Goal: Check status: Check status

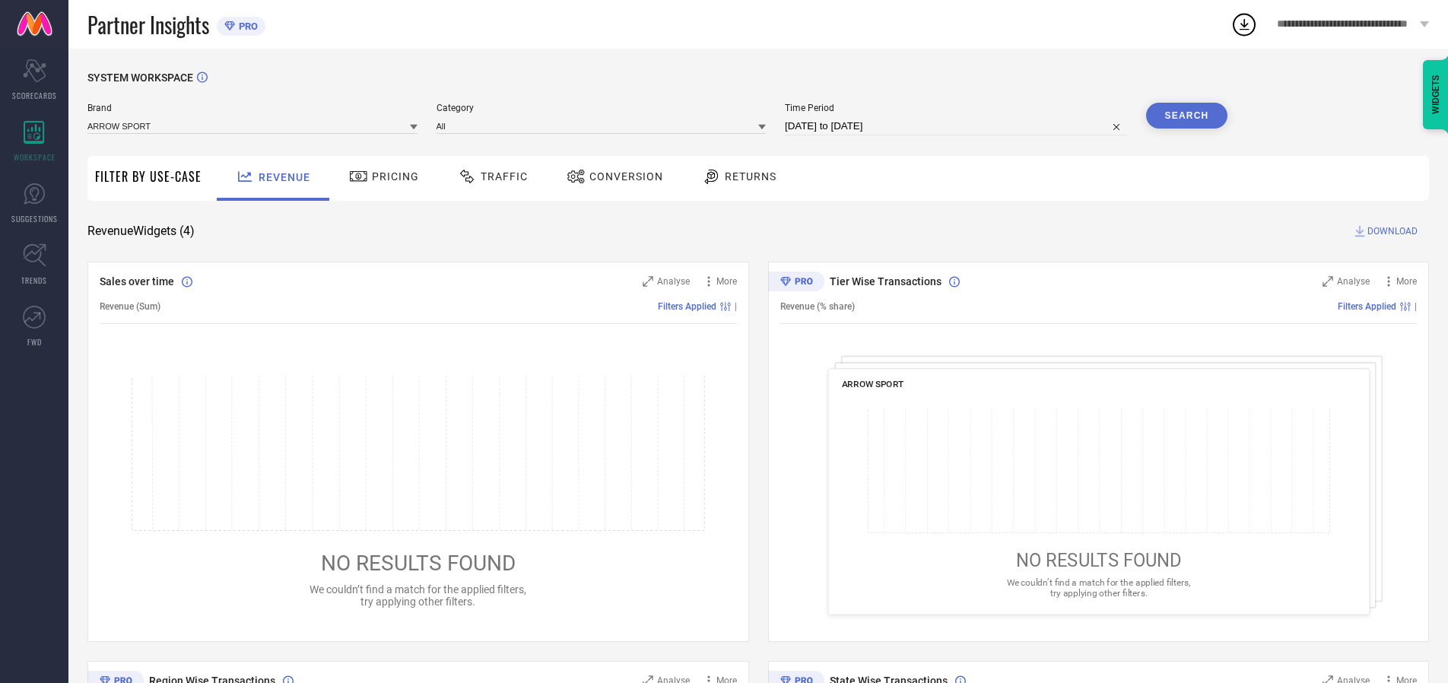
click at [489, 176] on span "Traffic" at bounding box center [504, 176] width 47 height 12
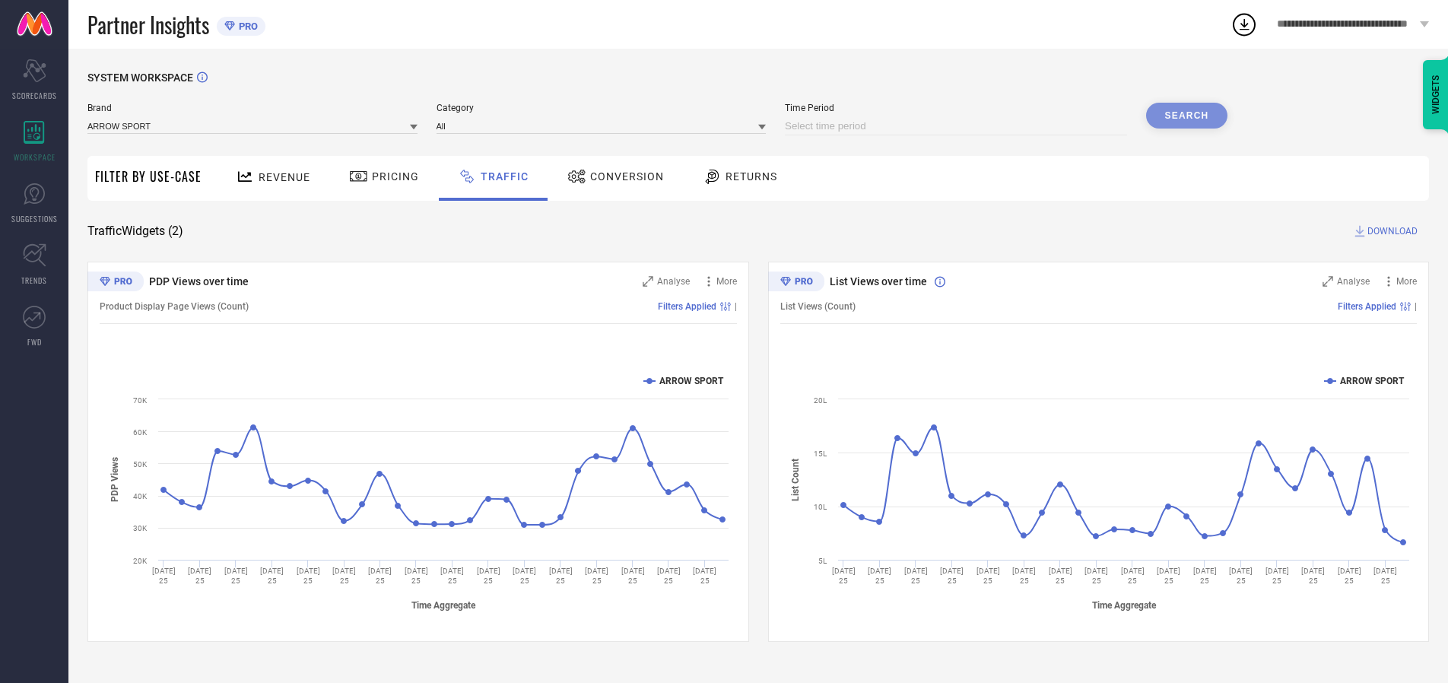
click at [958, 126] on input at bounding box center [956, 126] width 342 height 18
select select "7"
select select "2025"
select select "8"
select select "2025"
